Goal: Task Accomplishment & Management: Complete application form

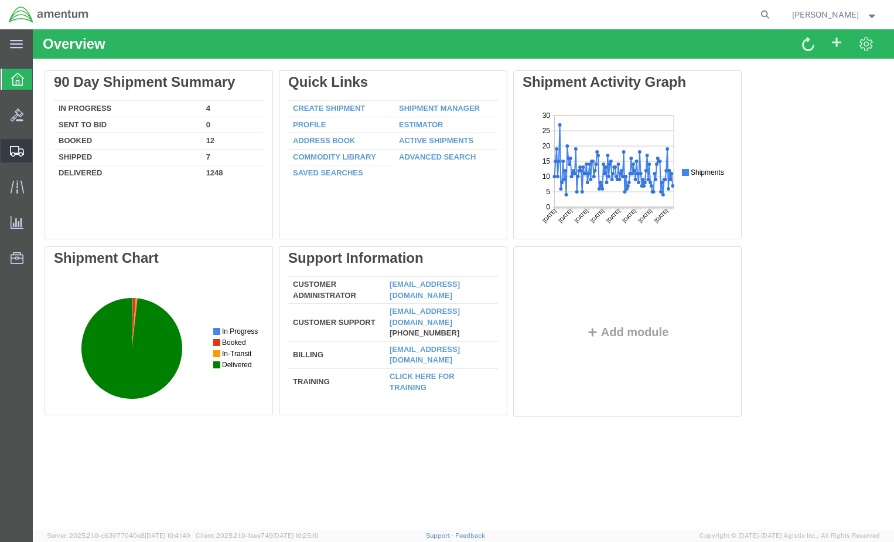
click at [0, 0] on span "Create from Template" at bounding box center [0, 0] width 0 height 0
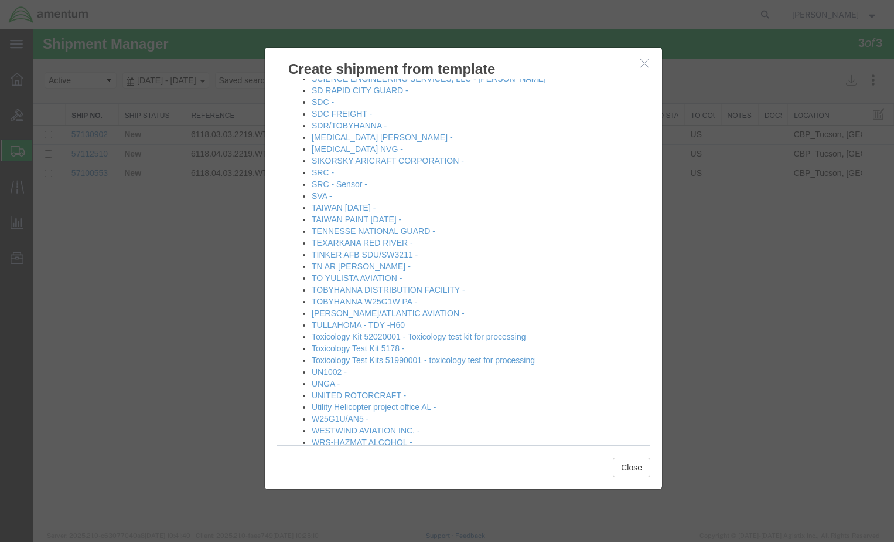
scroll to position [1272, 0]
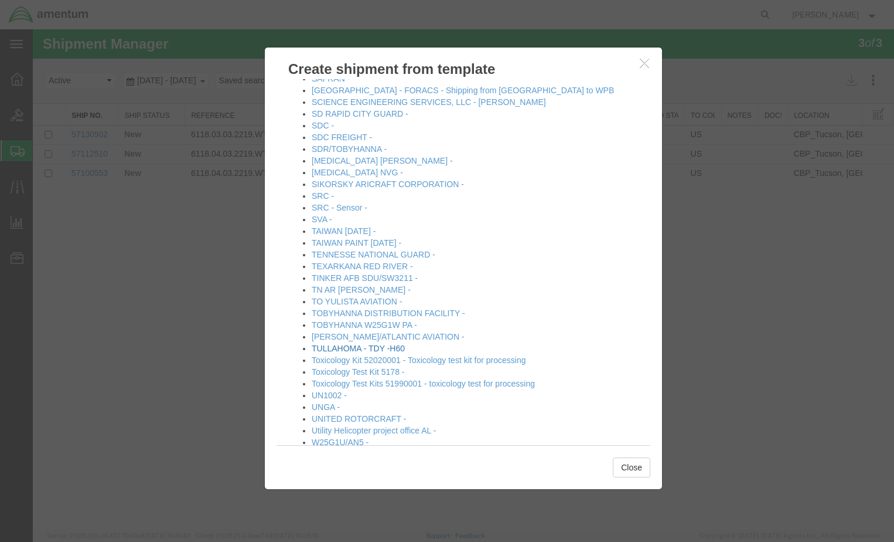
click at [356, 349] on link "TULLAHOMA - TDY -H60" at bounding box center [358, 347] width 93 height 9
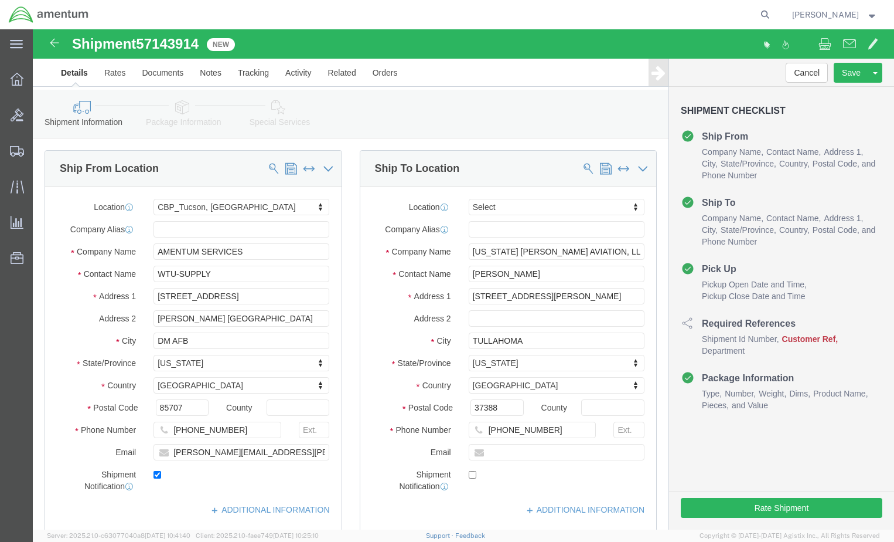
select select "49949"
select select
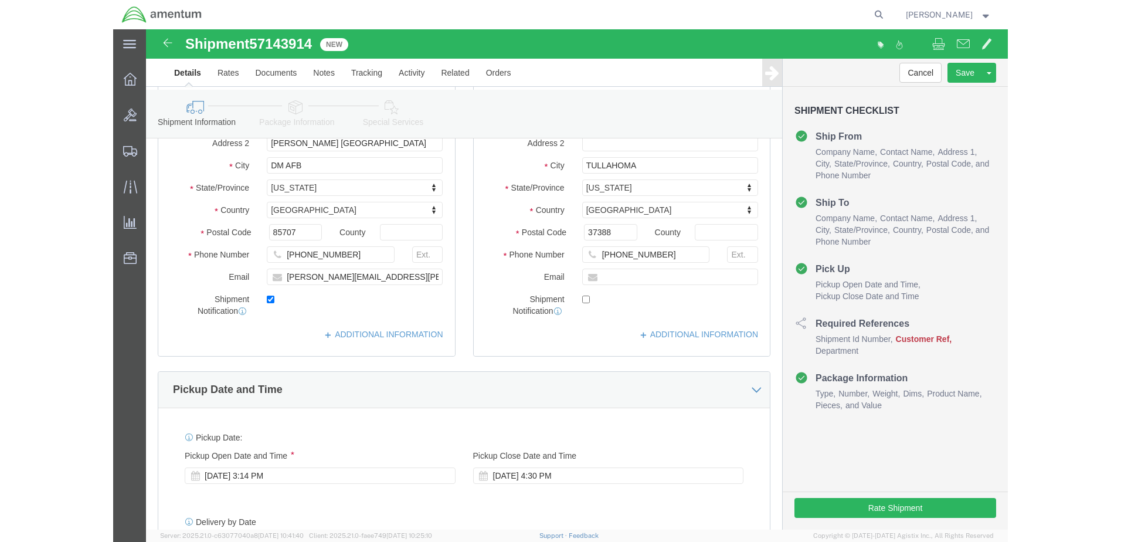
scroll to position [176, 0]
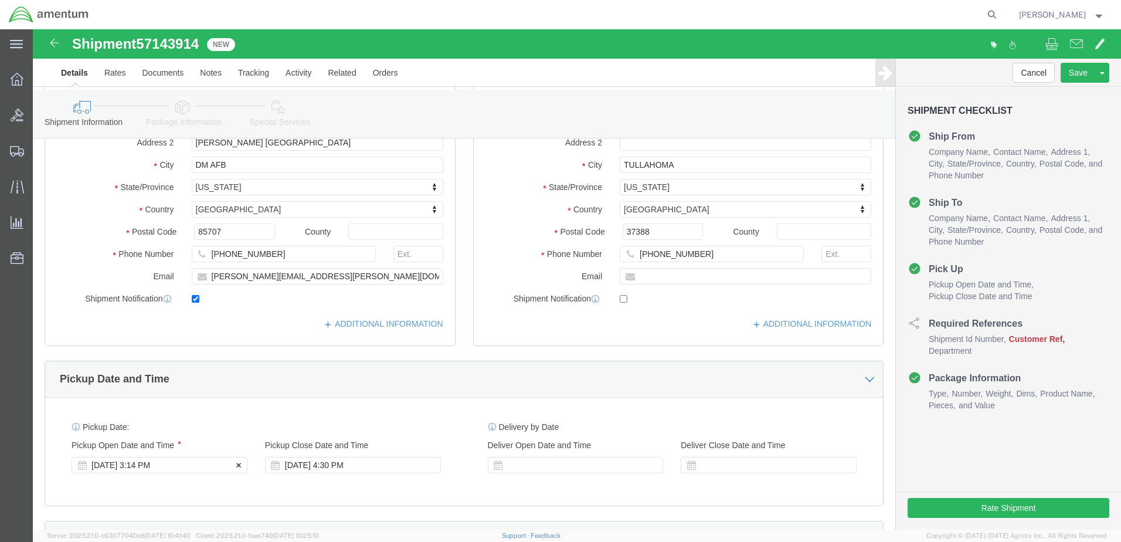
click div "[DATE] 3:14 PM"
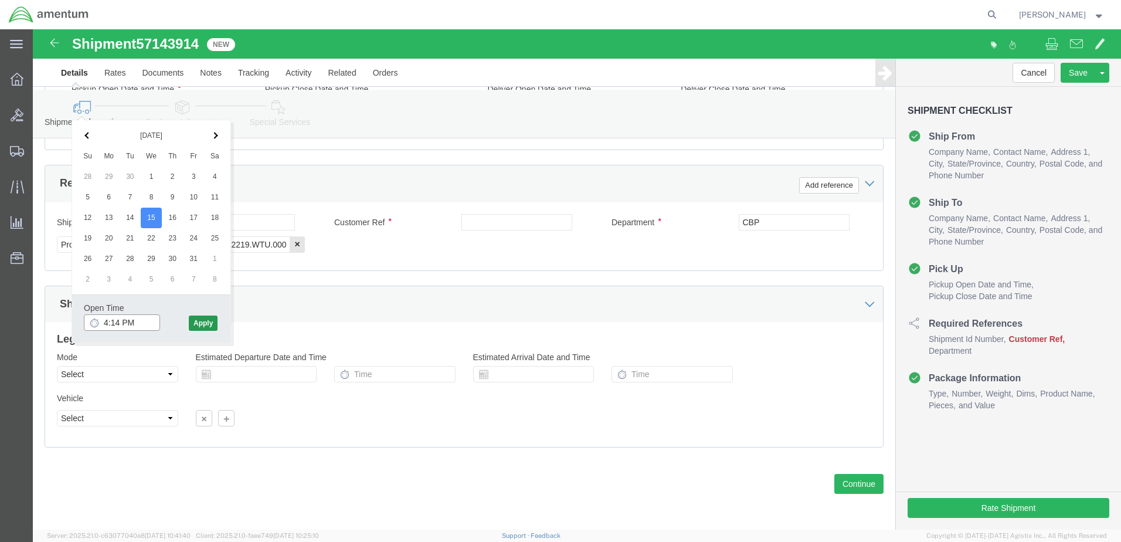
type input "4:14 PM"
click button "Apply"
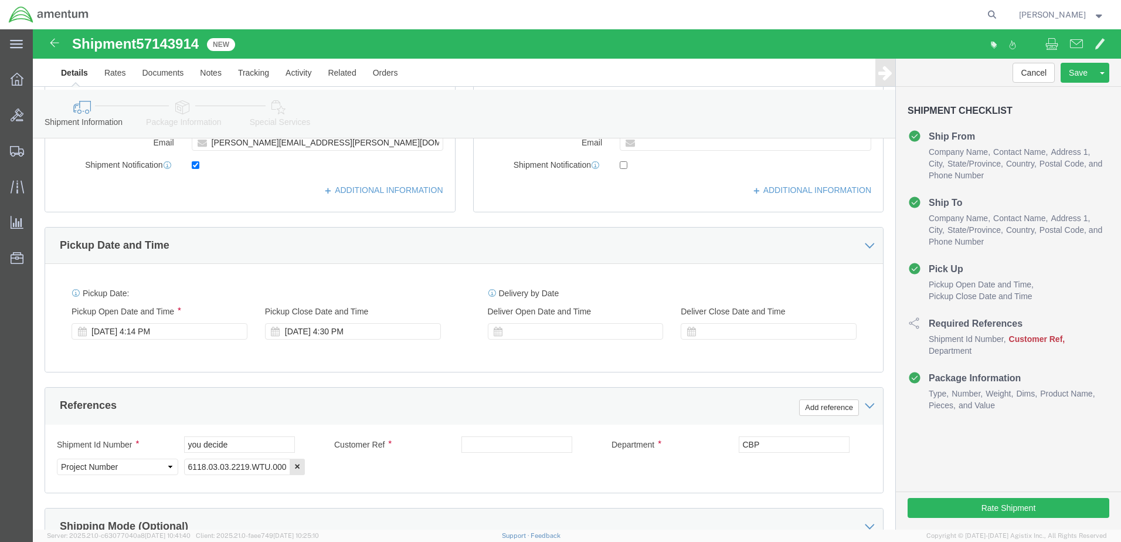
scroll to position [297, 0]
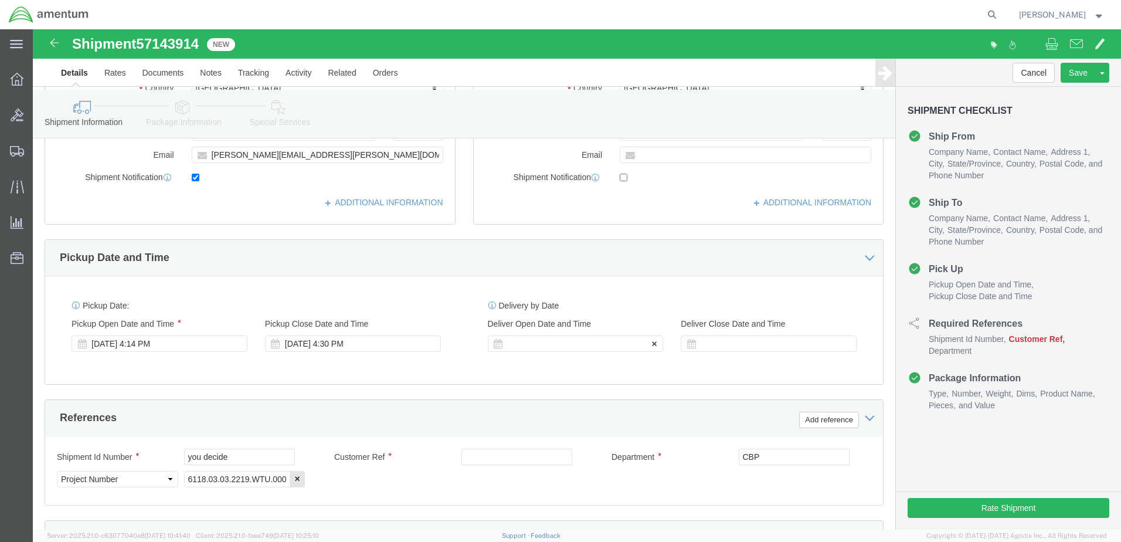
click div
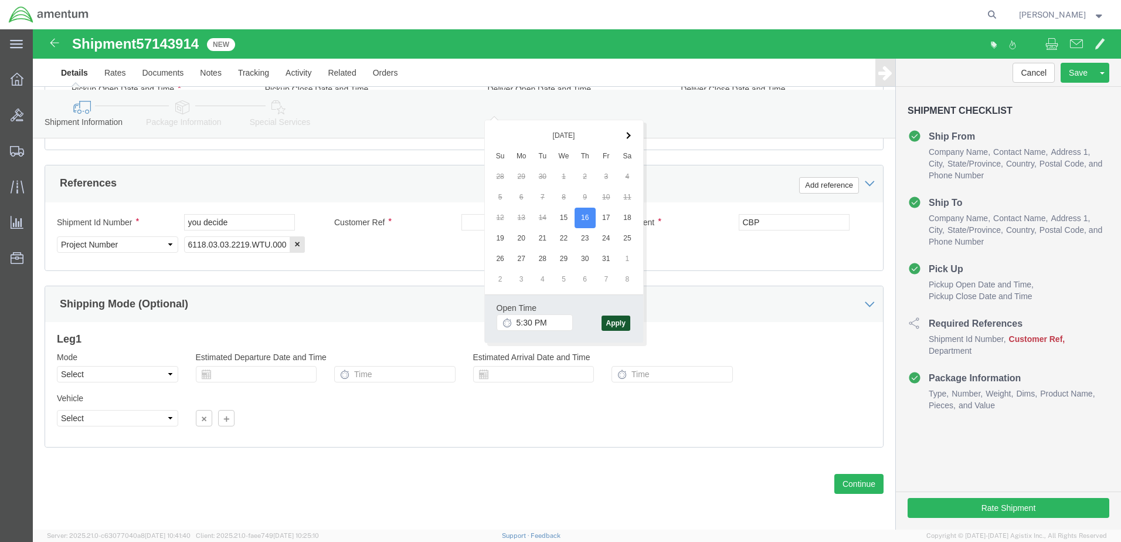
click button "Apply"
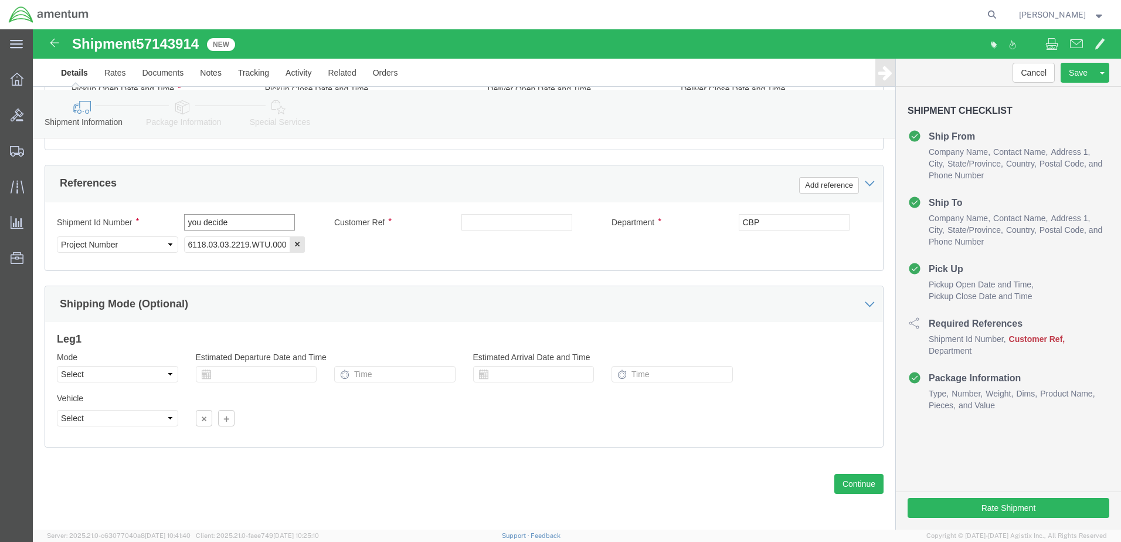
drag, startPoint x: 239, startPoint y: 192, endPoint x: 47, endPoint y: 198, distance: 191.1
click div "Shipment Id Number you decide"
drag, startPoint x: 251, startPoint y: 195, endPoint x: 43, endPoint y: 186, distance: 208.8
click div "Shipment Id Number AC:22982 /820KB /819KB"
type input "AC:22982 /820KB /819KB"
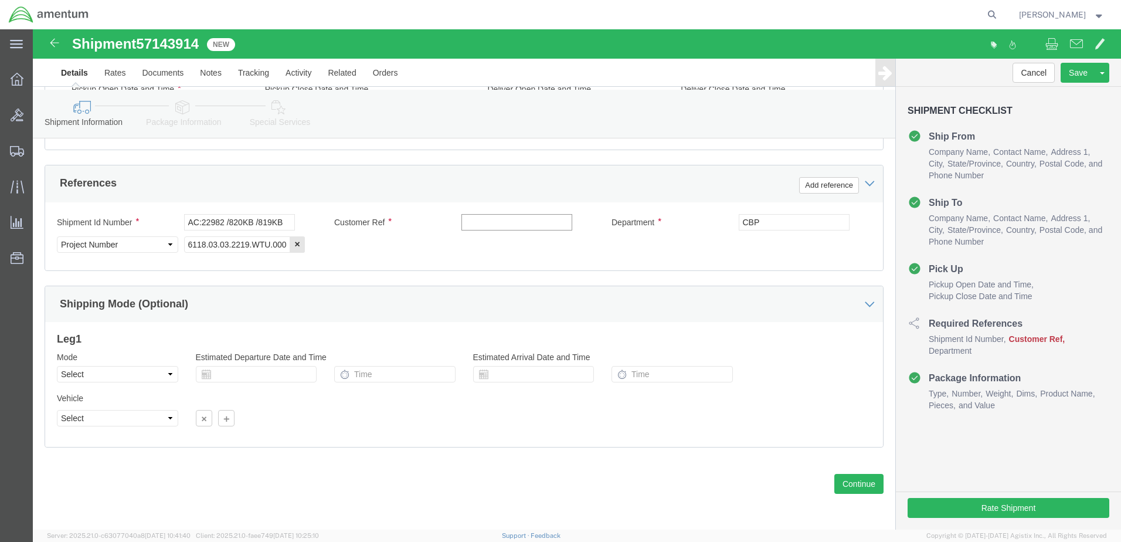
click input "text"
paste input "AC:22982 /820KB /819KB"
type input "AC:22982 /820KB /819KB"
click button "Continue"
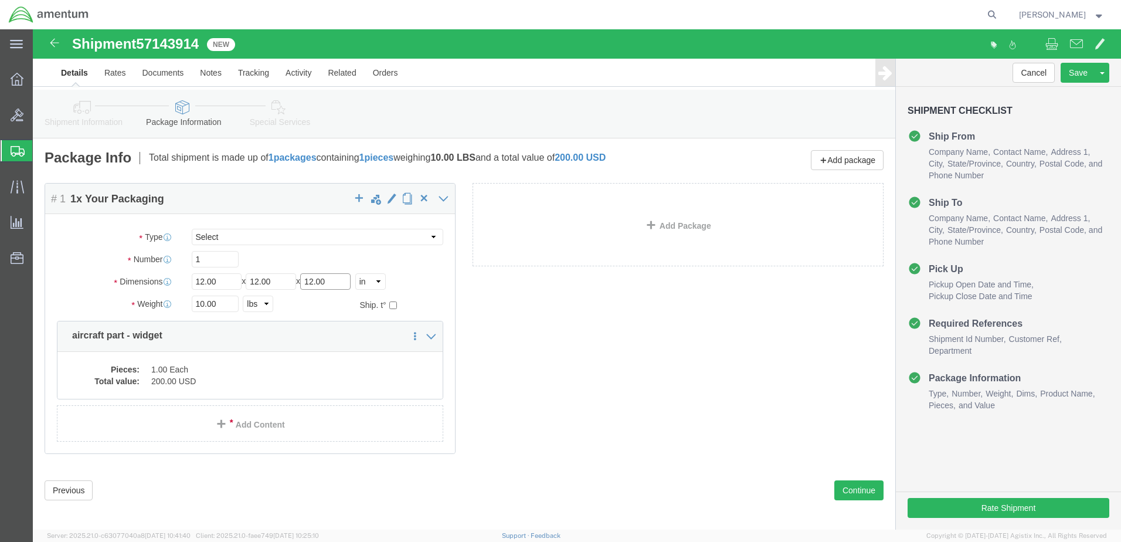
drag, startPoint x: 302, startPoint y: 254, endPoint x: 220, endPoint y: 257, distance: 82.1
click div "Length 12.00 x Width 12.00 x Height 12.00 Select cm ft in"
type input "4"
drag, startPoint x: 187, startPoint y: 275, endPoint x: 77, endPoint y: 278, distance: 110.2
click div "Weight 10.00 Select kgs lbs Ship. t°"
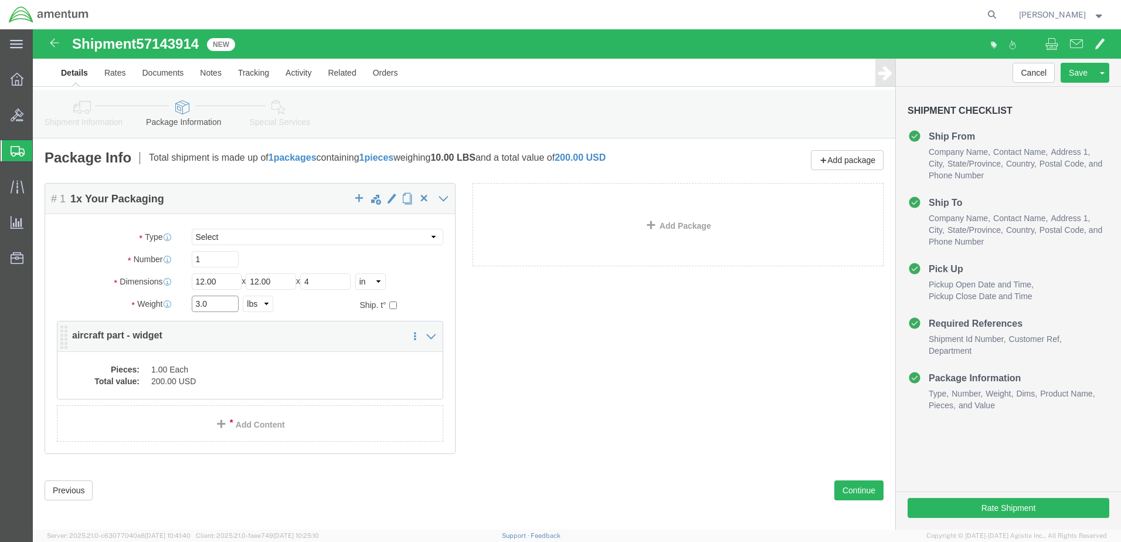
type input "3.0"
click dd "200.00 USD"
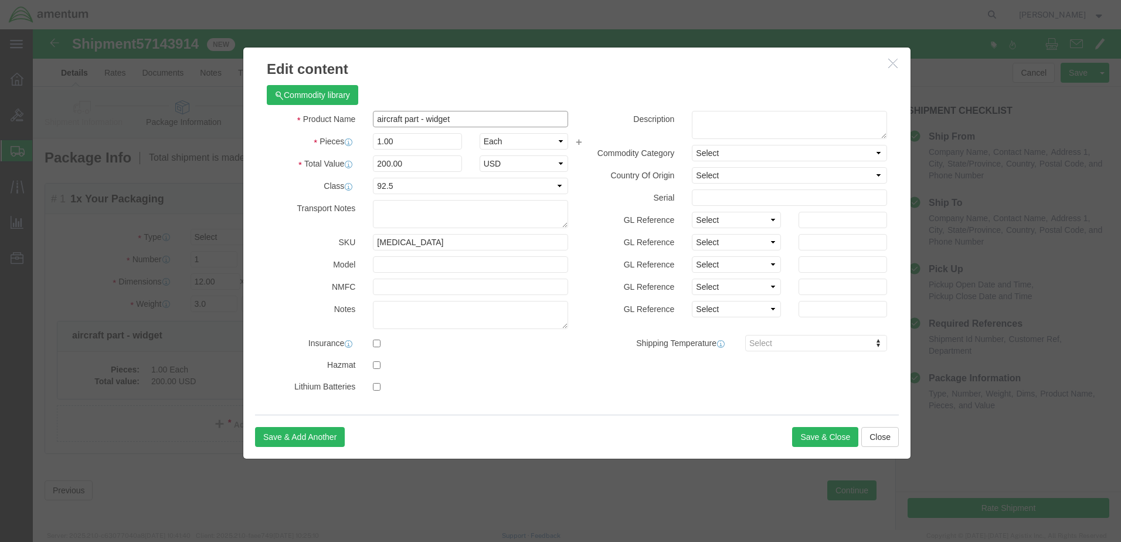
drag, startPoint x: 384, startPoint y: 91, endPoint x: 244, endPoint y: 90, distance: 139.5
click div "Product Name aircraft part - widget"
paste input "AC:22982 /820KB /819KB"
type input "AC:22982 /820KB /819KB"
type input "50.0"
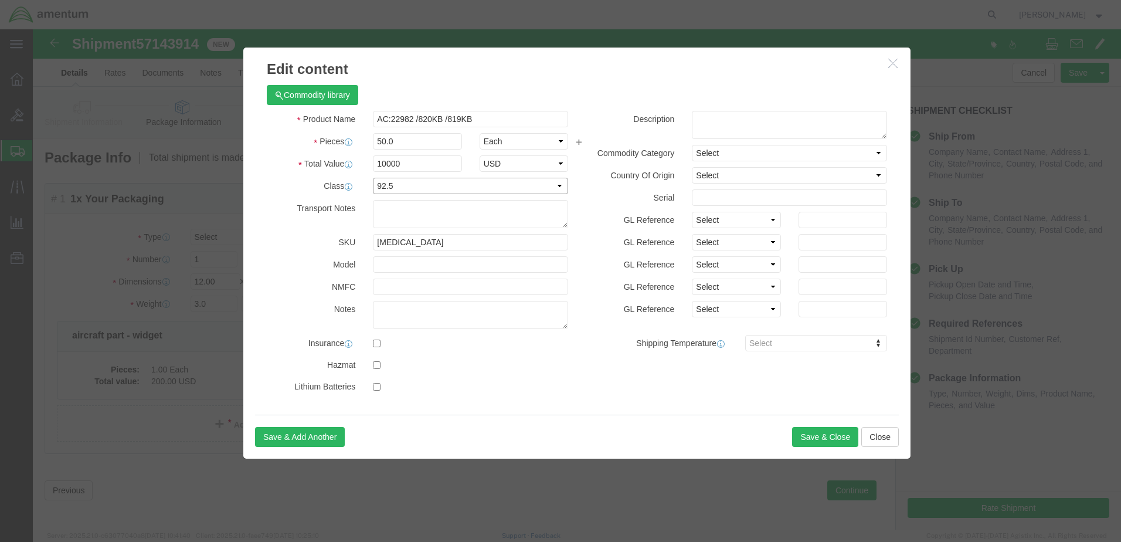
click select "Select 50 55 60 65 70 85 92.5 100 125 175 250 300 400"
drag, startPoint x: 376, startPoint y: 133, endPoint x: 273, endPoint y: 134, distance: 103.2
click div "Total Value 10000 Select ADP AED AFN ALL AMD AOA ARS ATS AUD AWG AZN BAM BBD BD…"
type input "5000"
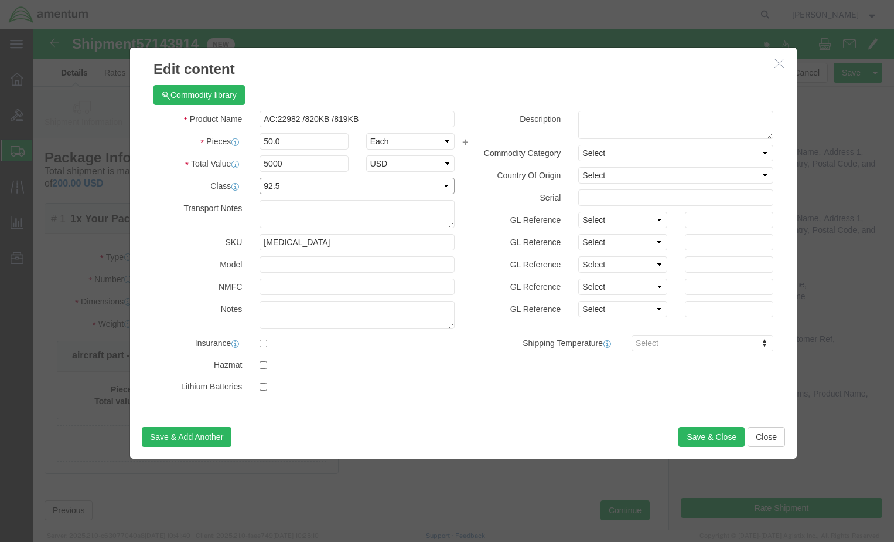
click select "Select 50 55 60 65 70 85 92.5 100 125 175 250 300 400"
select select "100"
click select "Select 50 55 60 65 70 85 92.5 100 125 175 250 300 400"
drag, startPoint x: 285, startPoint y: 135, endPoint x: 189, endPoint y: 135, distance: 96.1
click div "Total Value 5000 Select ADP AED AFN ALL AMD AOA ARS ATS AUD AWG AZN BAM BBD BDT…"
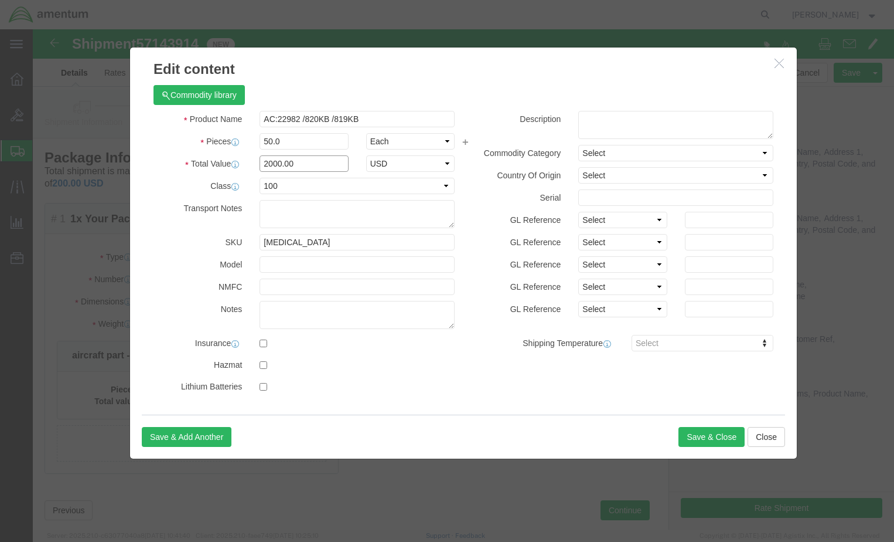
type input "2000.00"
click textarea
click button "Save & Close"
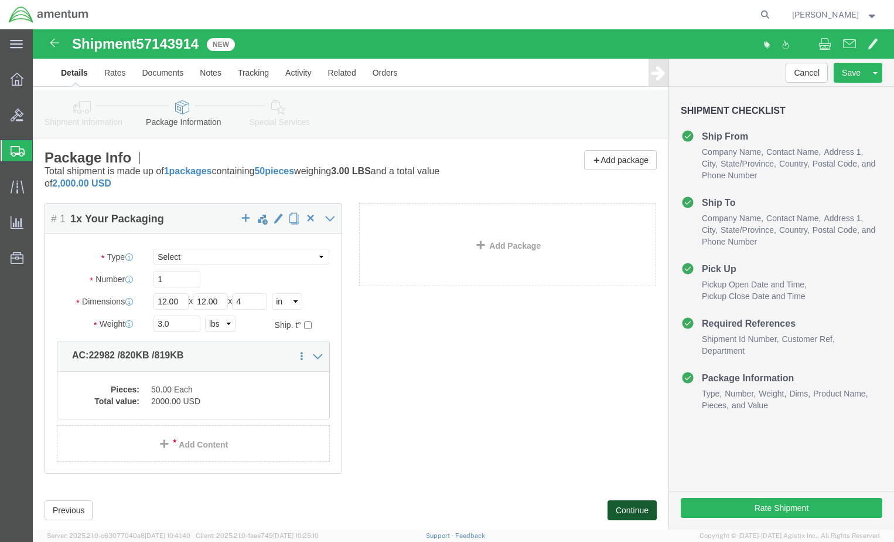
click button "Continue"
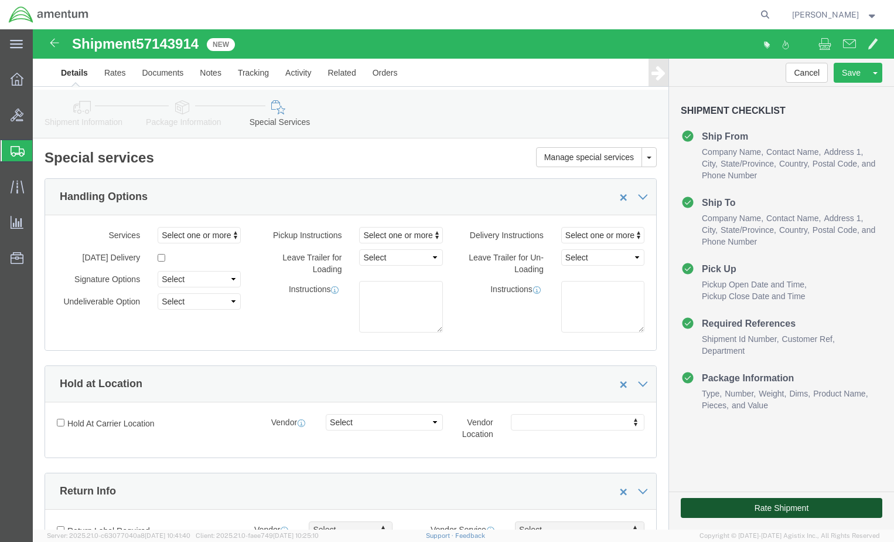
click button "Rate Shipment"
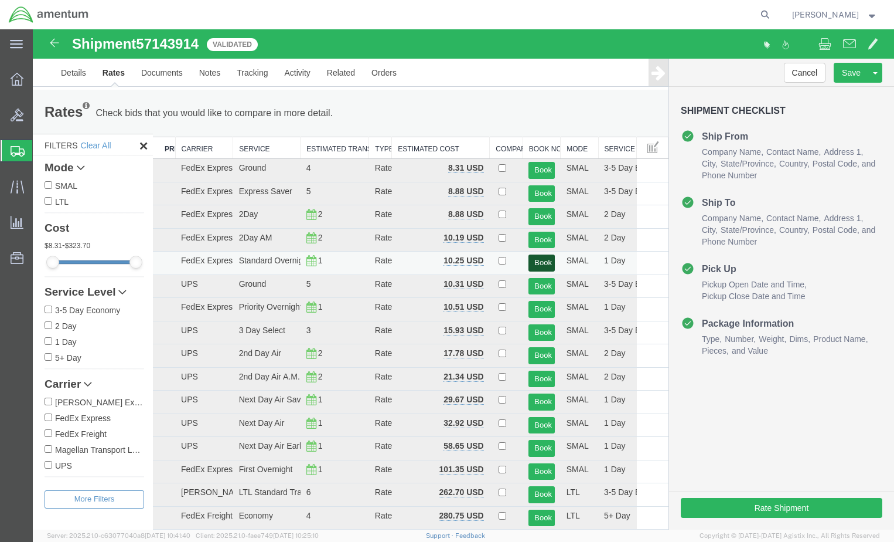
click at [542, 261] on button "Book" at bounding box center [542, 262] width 26 height 17
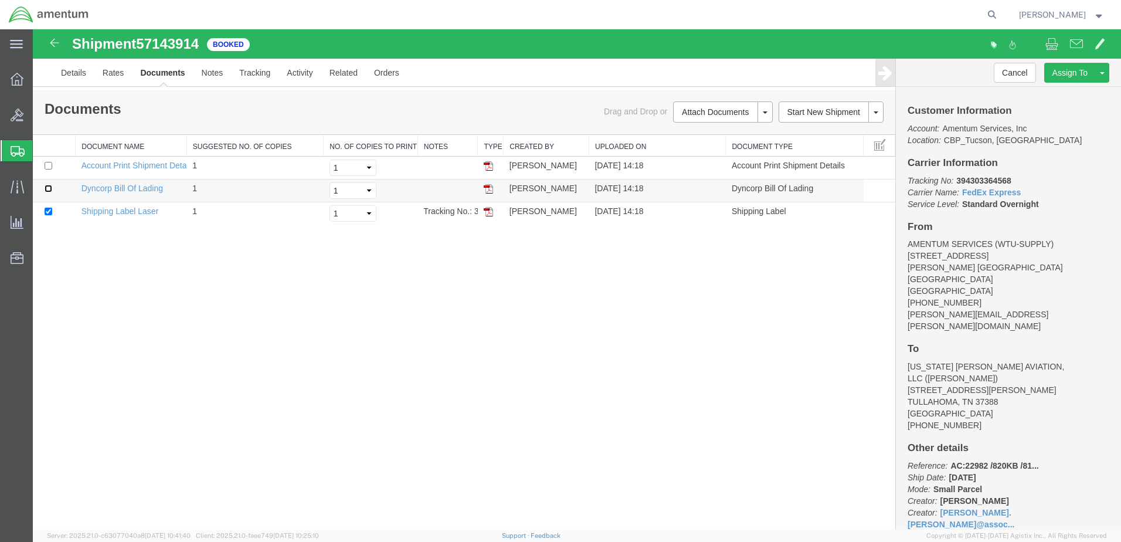
click at [47, 189] on input "checkbox" at bounding box center [49, 189] width 8 height 8
checkbox input "true"
click at [727, 131] on link "Print Documents" at bounding box center [721, 132] width 102 height 18
click at [894, 91] on link "Clone Shipment" at bounding box center [1057, 92] width 101 height 18
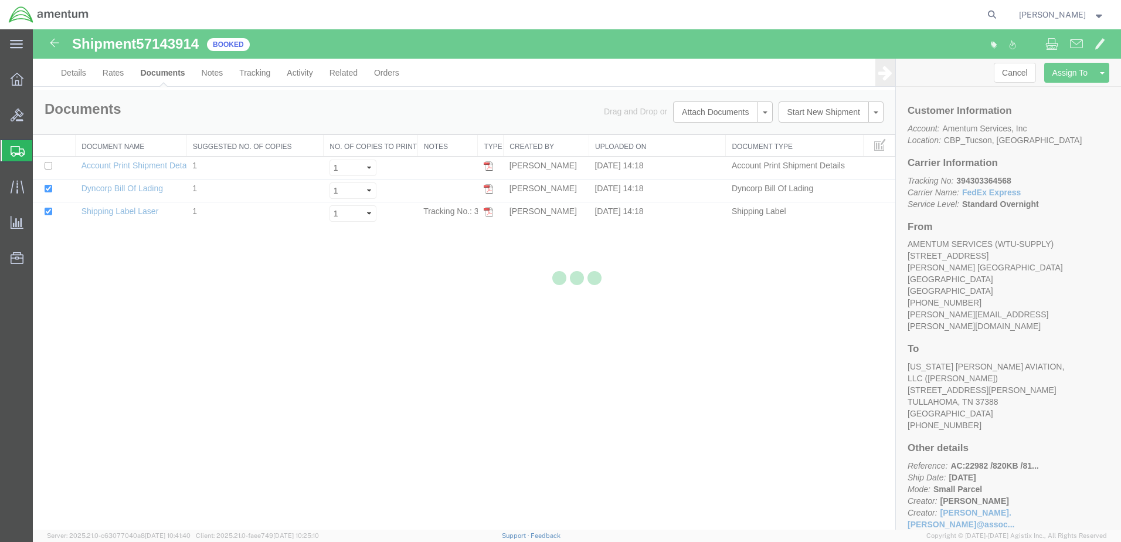
select select "49949"
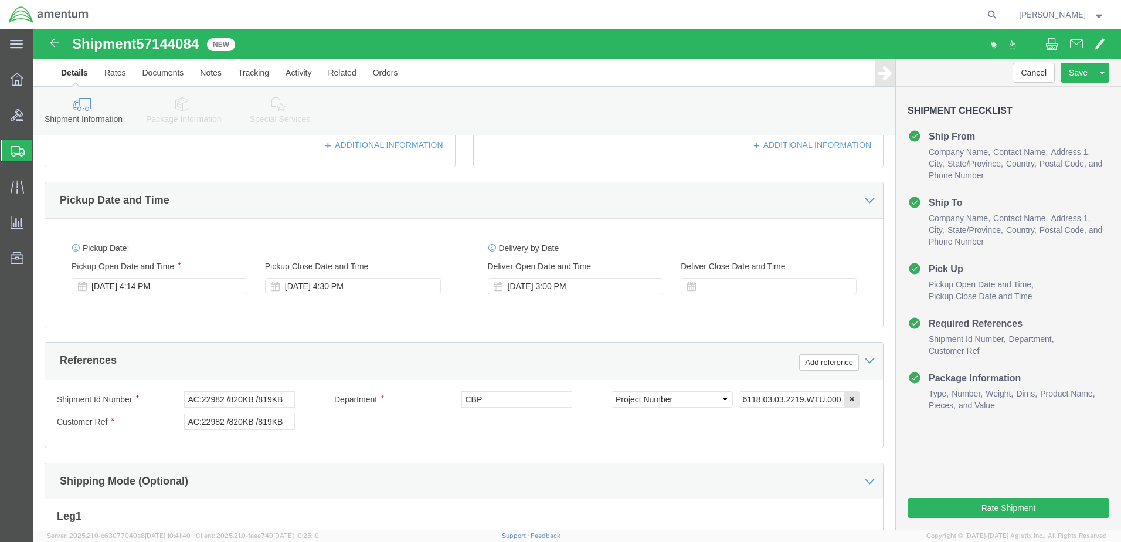
scroll to position [529, 0]
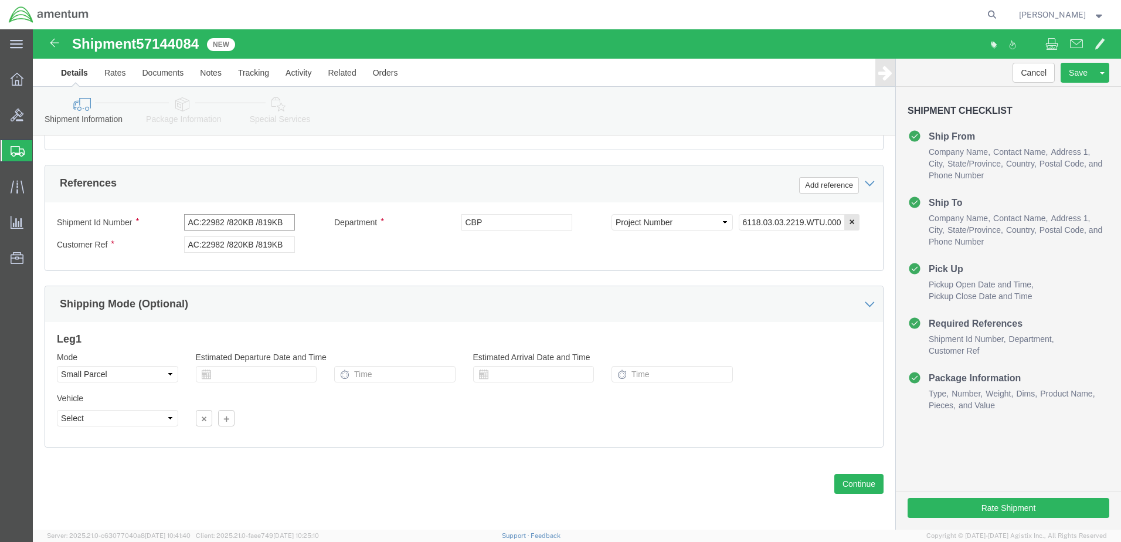
click input "AC:22982 /820KB /819KB"
drag, startPoint x: 249, startPoint y: 196, endPoint x: 113, endPoint y: 190, distance: 136.1
click div "Shipment Id Number AC:22982 /820KB /819KB"
click input "AC: 819KB / SN: B323-15380"
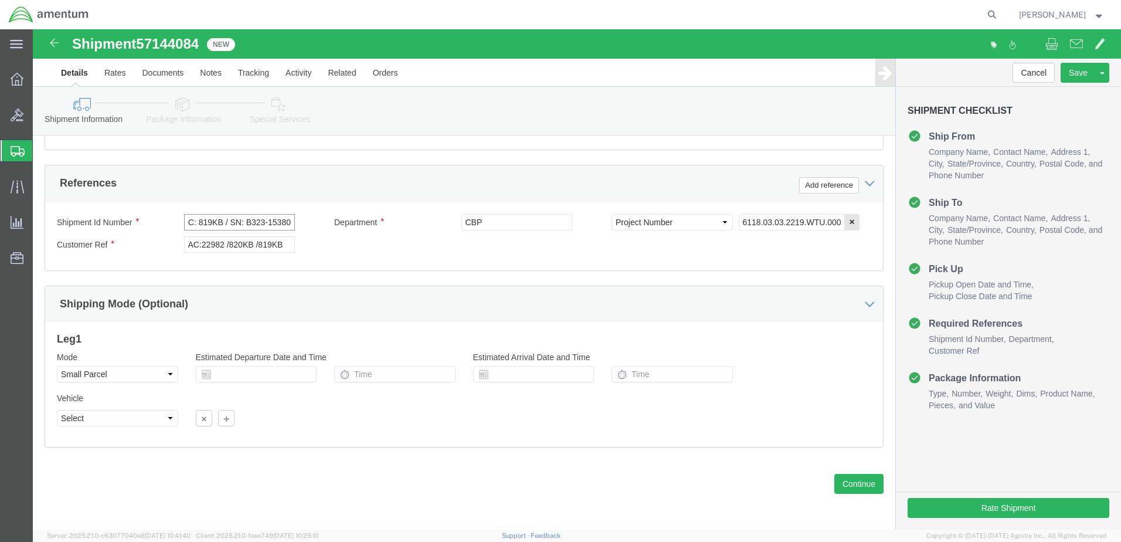
click input "AC: 819KB / SN: B323-15380"
type input "AC: 819KB / SN: B323-15380"
click input "AC:22982 /820KB /819KB"
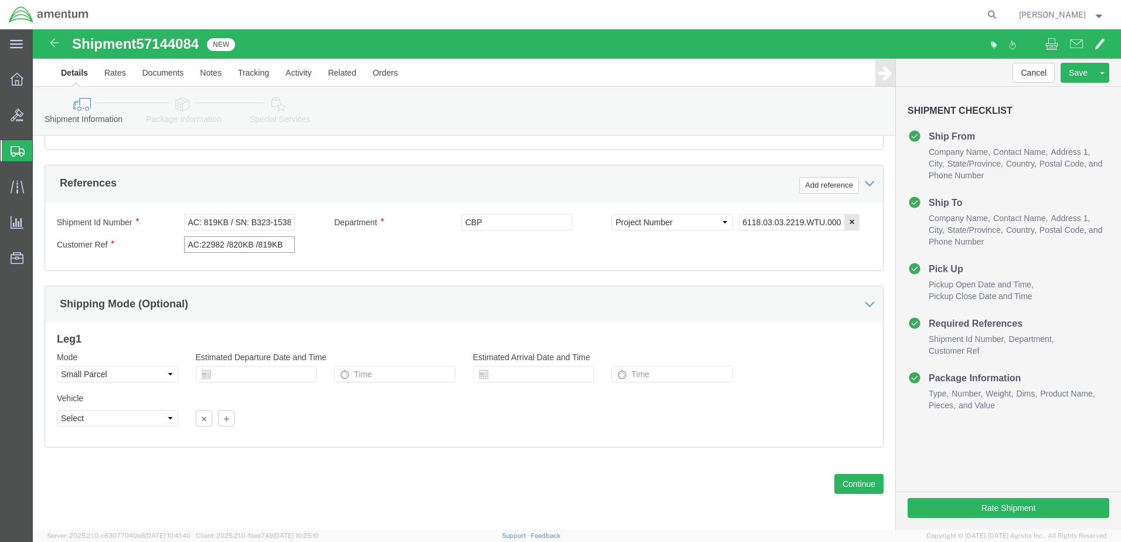
click input "AC:22982 /820KB /819KB"
paste input "AC: 819KB / SN: B323-15380"
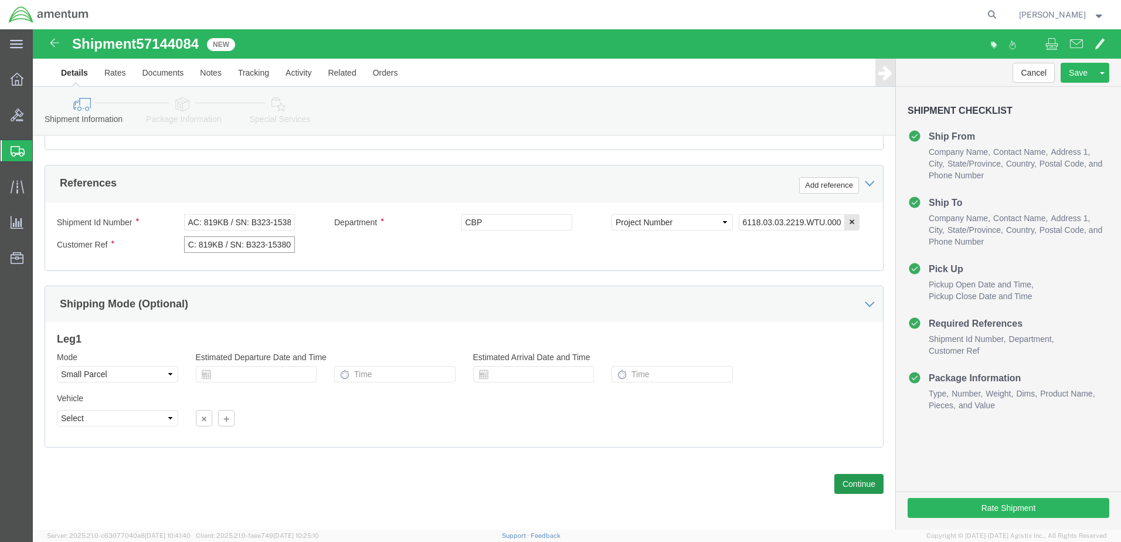
type input "AC: 819KB / SN: B323-15380"
click button "Continue"
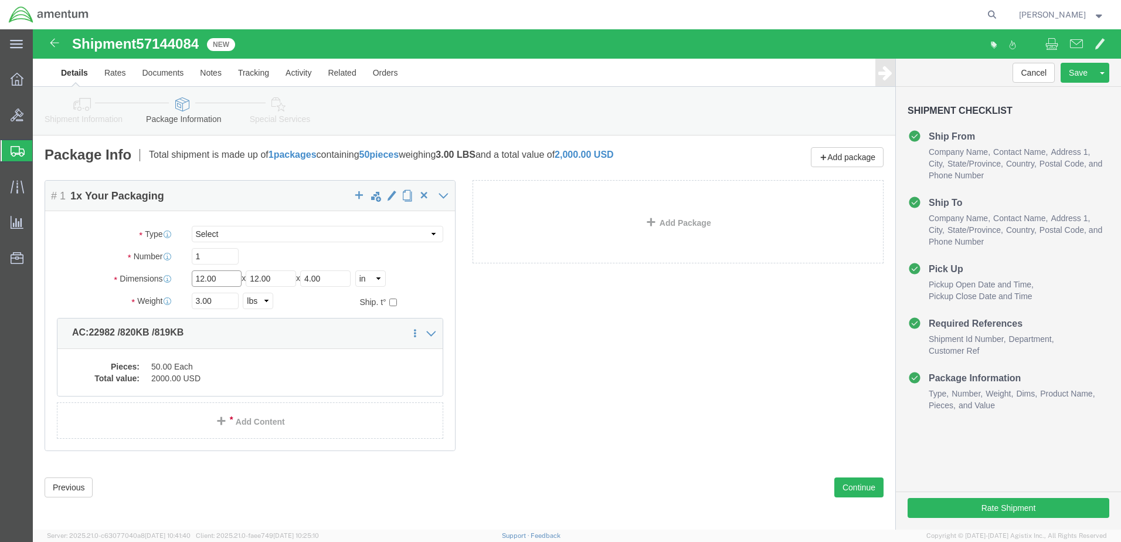
drag, startPoint x: 89, startPoint y: 249, endPoint x: 69, endPoint y: 249, distance: 20.5
click div "Dimensions Length 12.00 x Width 12.00 x Height 4.00 Select cm ft in"
type input "17"
type input "14"
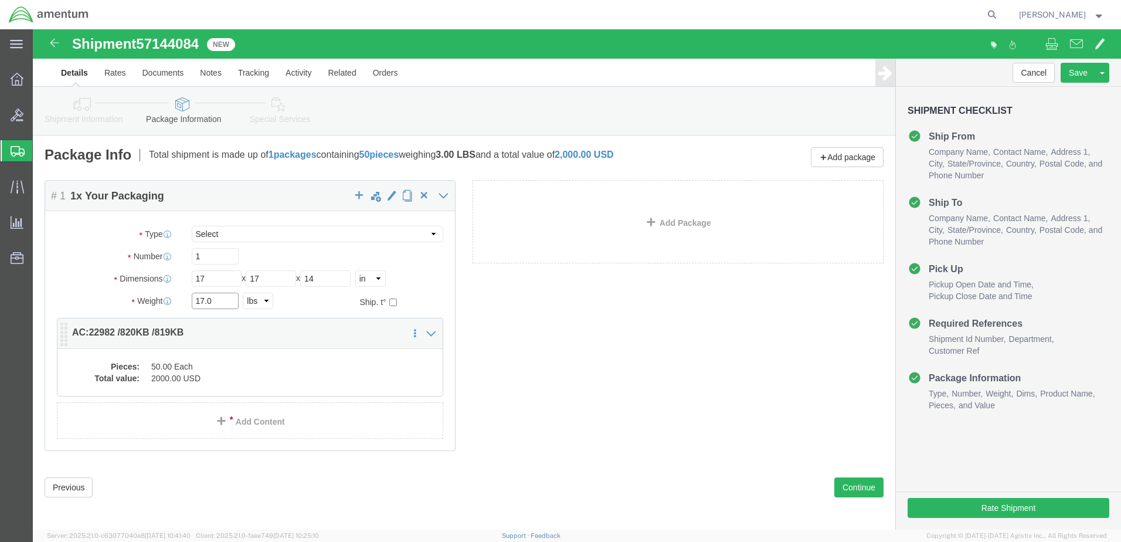
type input "17.0"
click dd "2000.00 USD"
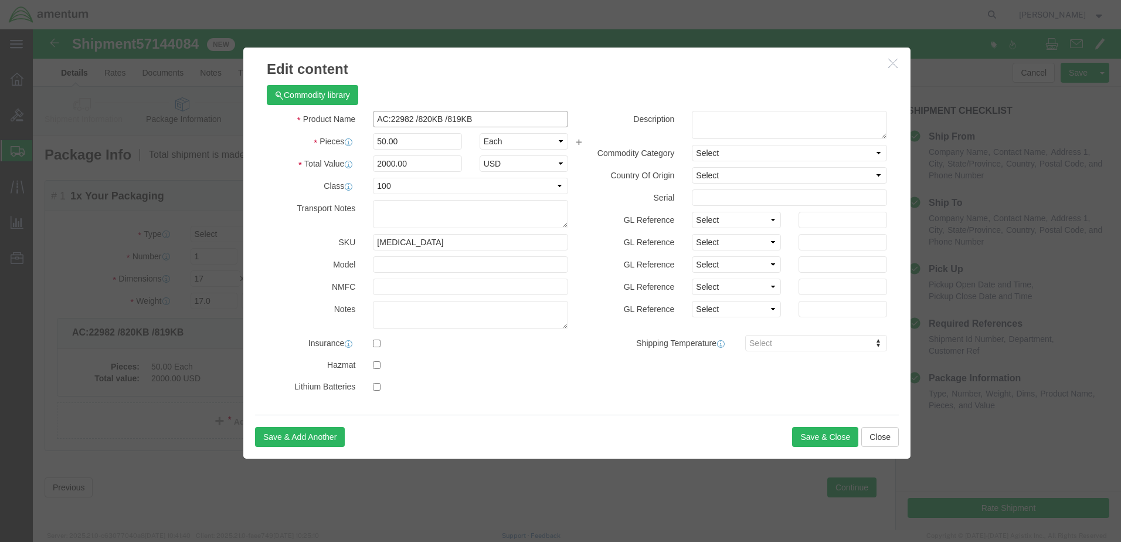
drag, startPoint x: 454, startPoint y: 94, endPoint x: 227, endPoint y: 96, distance: 226.8
click div "Product Name AC:22982 /820KB /819KB"
paste input "AC: 819KB / SN: B323-15380"
type input "AC: 819KB / SN: B323-15380"
type input "1.0"
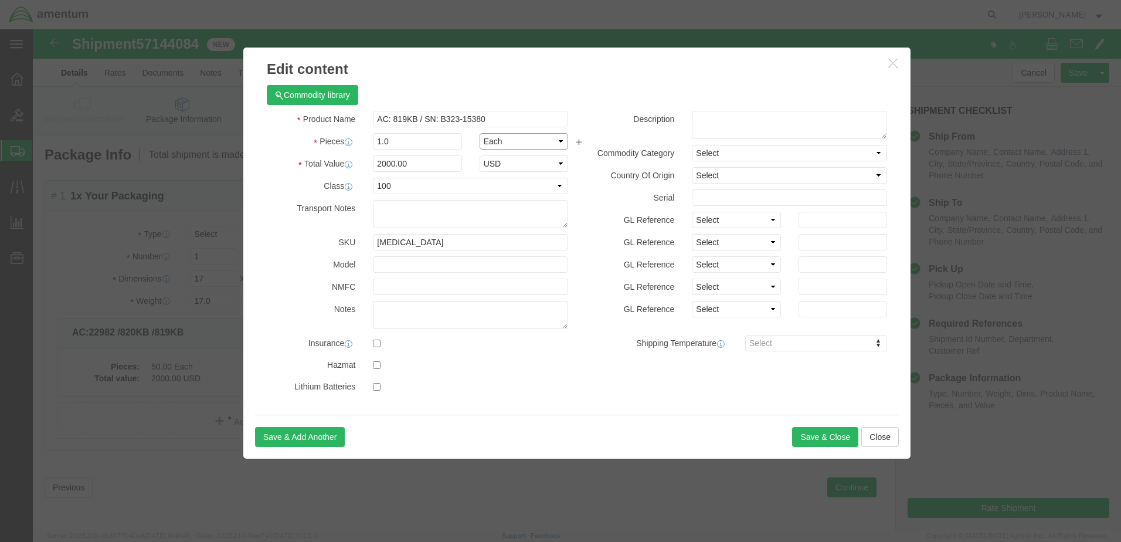
type input "40"
type input "25000.00"
click button "Save & Close"
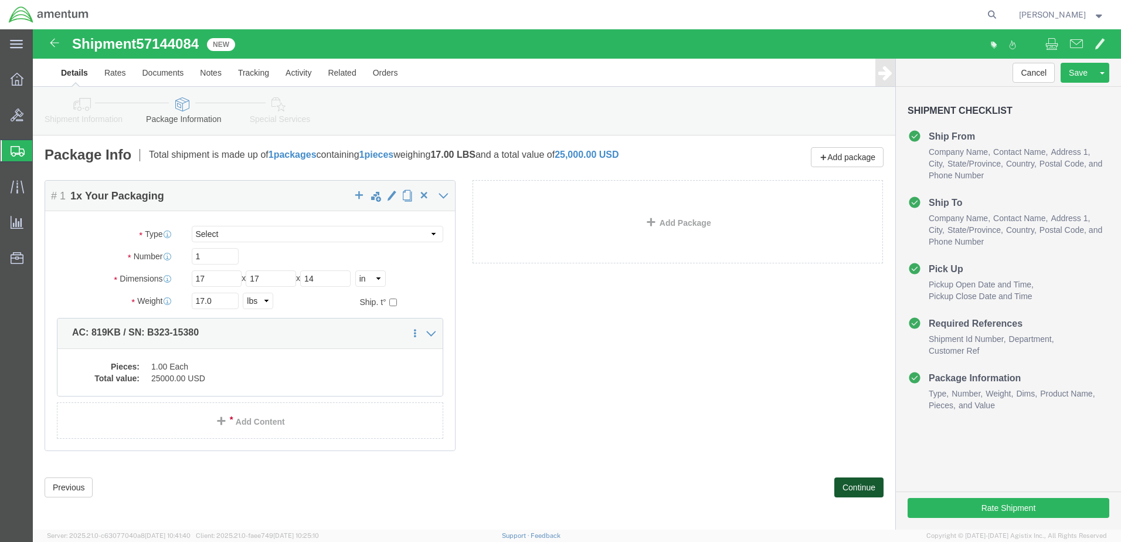
click button "Continue"
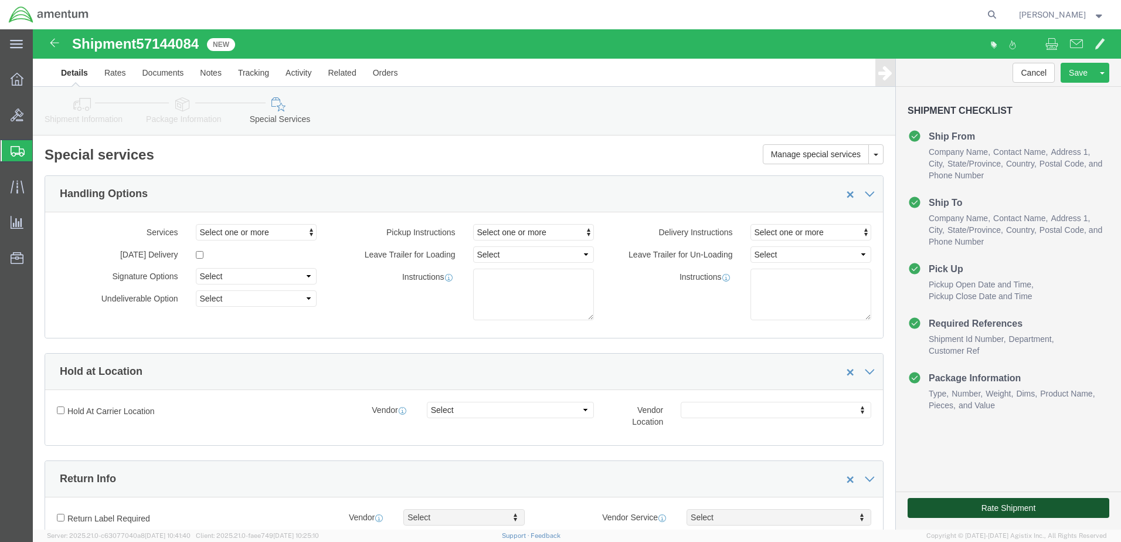
click button "Rate Shipment"
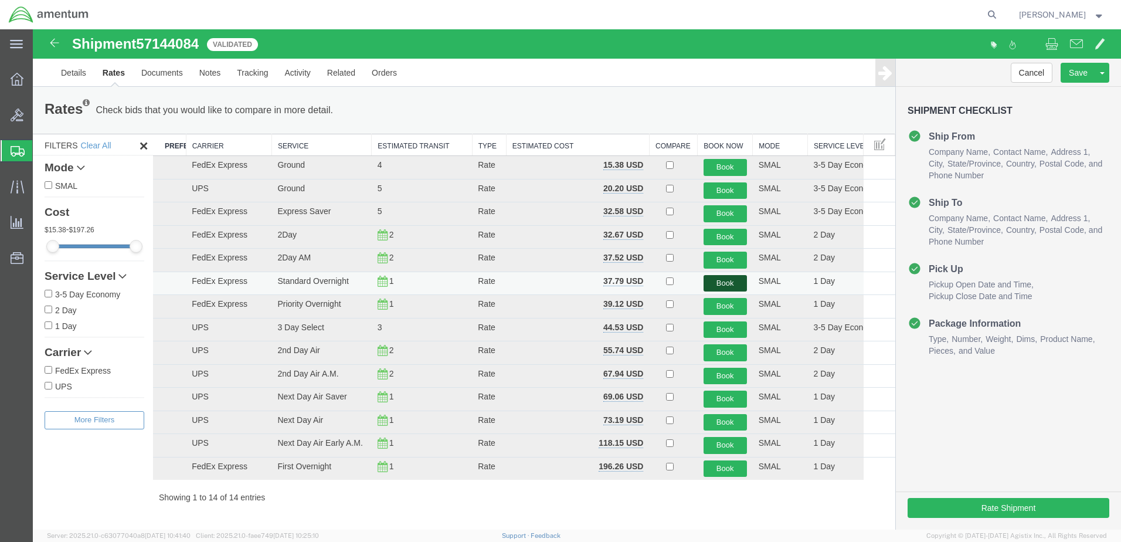
click at [711, 285] on button "Book" at bounding box center [724, 283] width 43 height 17
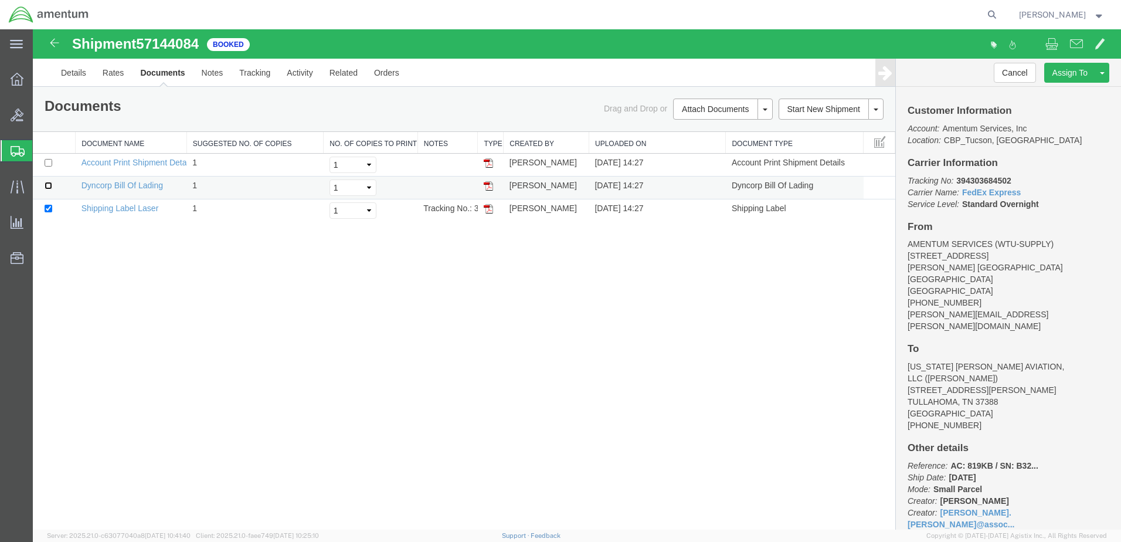
click at [47, 186] on input "checkbox" at bounding box center [49, 186] width 8 height 8
checkbox input "true"
click at [712, 130] on link "Print Documents" at bounding box center [721, 129] width 102 height 18
